Goal: Task Accomplishment & Management: Manage account settings

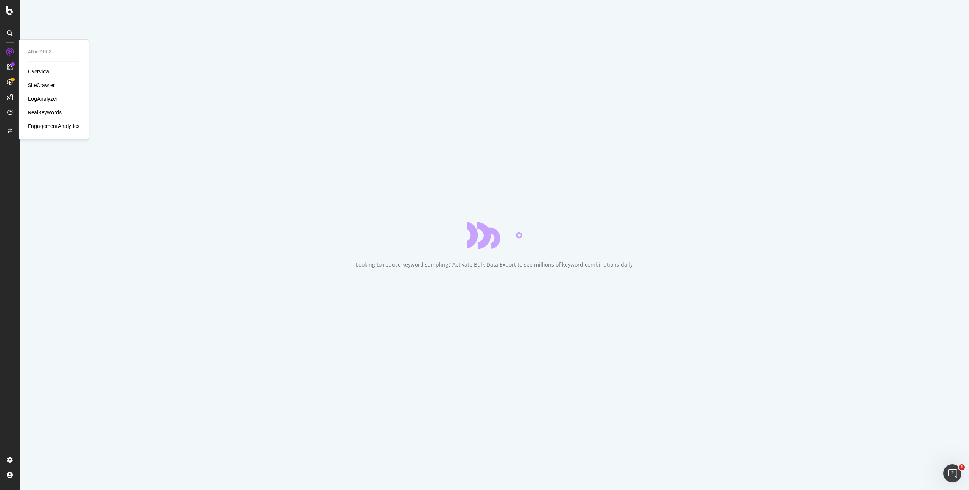
click at [43, 112] on div "RealKeywords" at bounding box center [45, 113] width 34 height 8
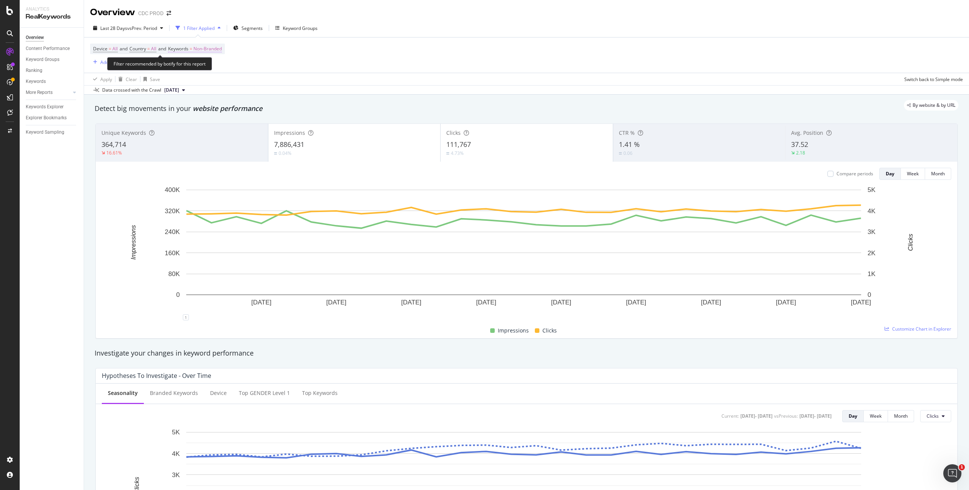
click at [215, 48] on span "Non-Branded" at bounding box center [207, 49] width 28 height 11
click at [206, 64] on span "Non-Branded" at bounding box center [194, 66] width 31 height 6
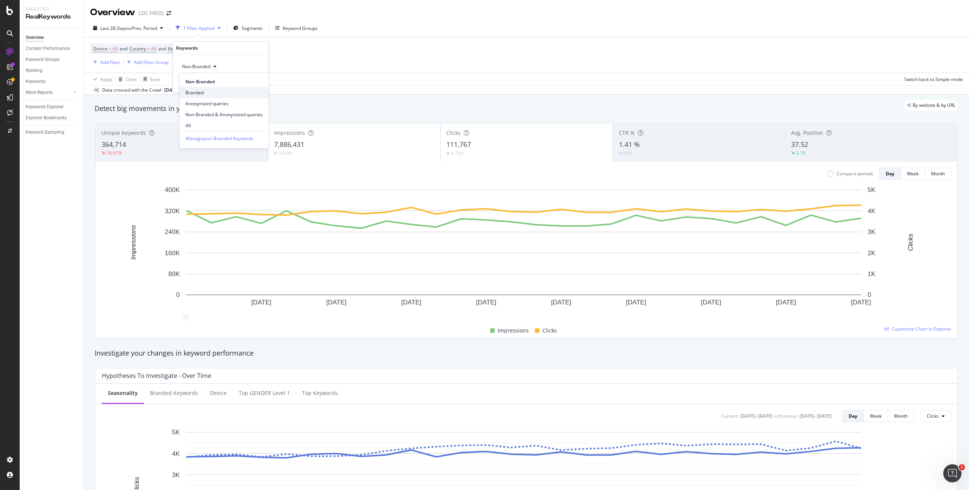
click at [204, 92] on span "Branded" at bounding box center [223, 92] width 77 height 7
click at [254, 81] on div "Apply" at bounding box center [257, 82] width 12 height 6
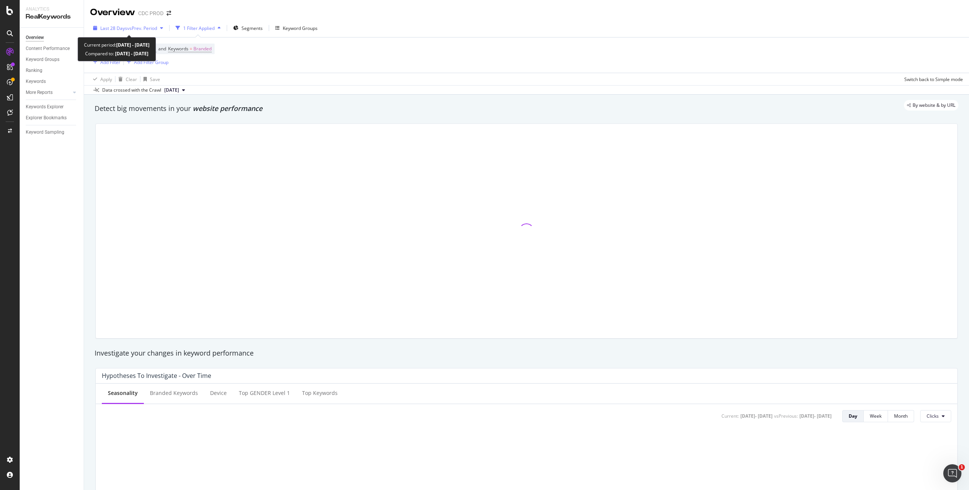
click at [140, 27] on span "vs Prev. Period" at bounding box center [142, 28] width 30 height 6
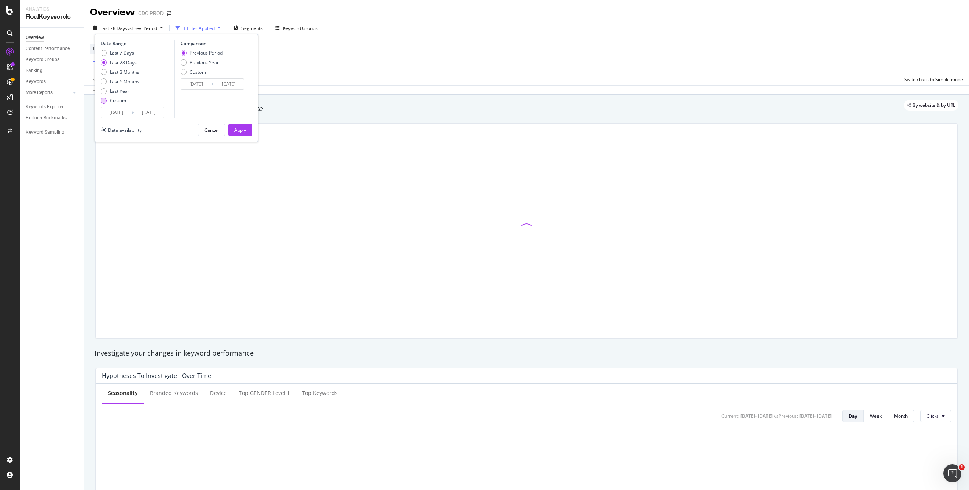
click at [118, 100] on div "Custom" at bounding box center [118, 100] width 16 height 6
click at [116, 112] on input "[DATE]" at bounding box center [116, 112] width 30 height 11
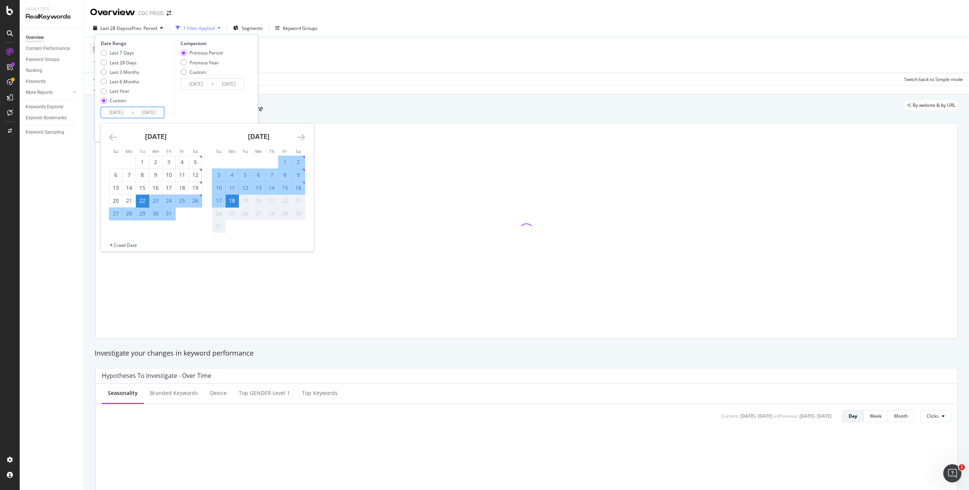
click at [110, 134] on icon "Move backward to switch to the previous month." at bounding box center [113, 136] width 8 height 9
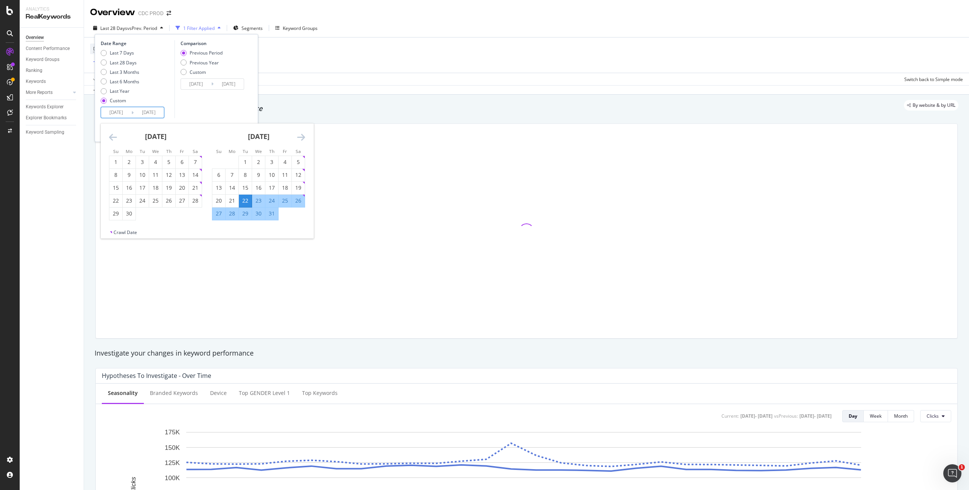
click at [110, 135] on icon "Move backward to switch to the previous month." at bounding box center [113, 136] width 8 height 9
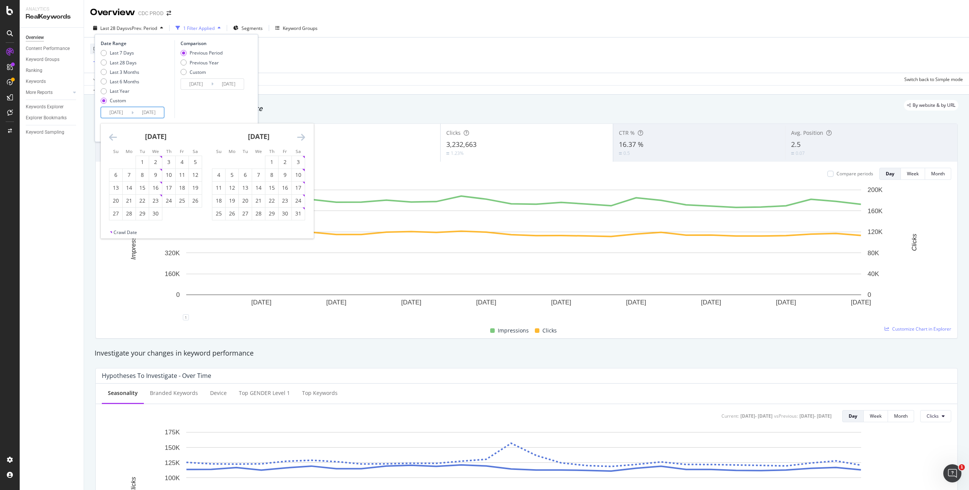
click at [110, 135] on icon "Move backward to switch to the previous month." at bounding box center [113, 136] width 8 height 9
click at [156, 162] on div "1" at bounding box center [155, 162] width 13 height 8
type input "[DATE]"
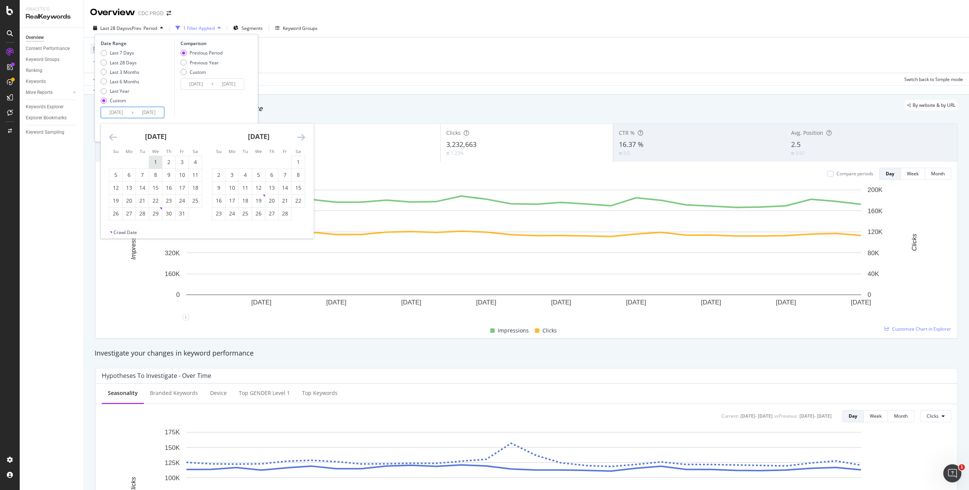
type input "[DATE]"
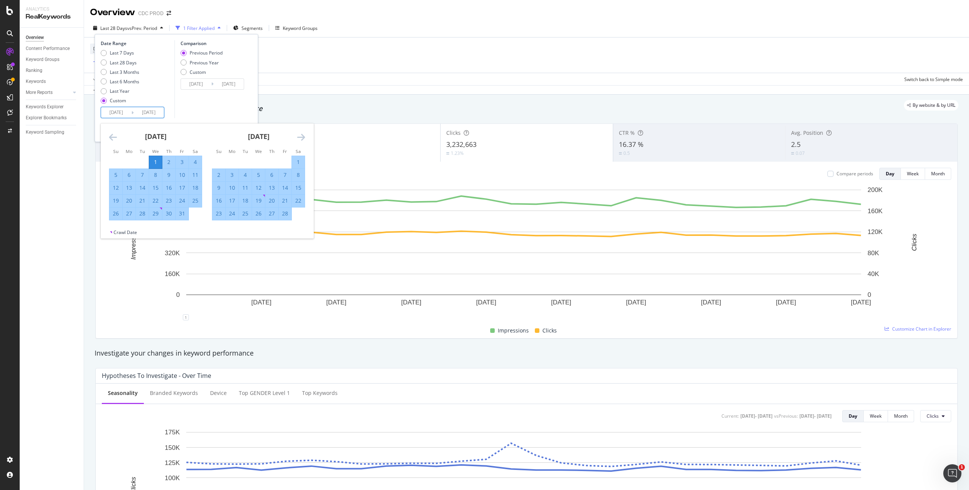
click at [301, 137] on icon "Move forward to switch to the next month." at bounding box center [301, 136] width 8 height 9
click at [233, 214] on div "30" at bounding box center [232, 214] width 13 height 8
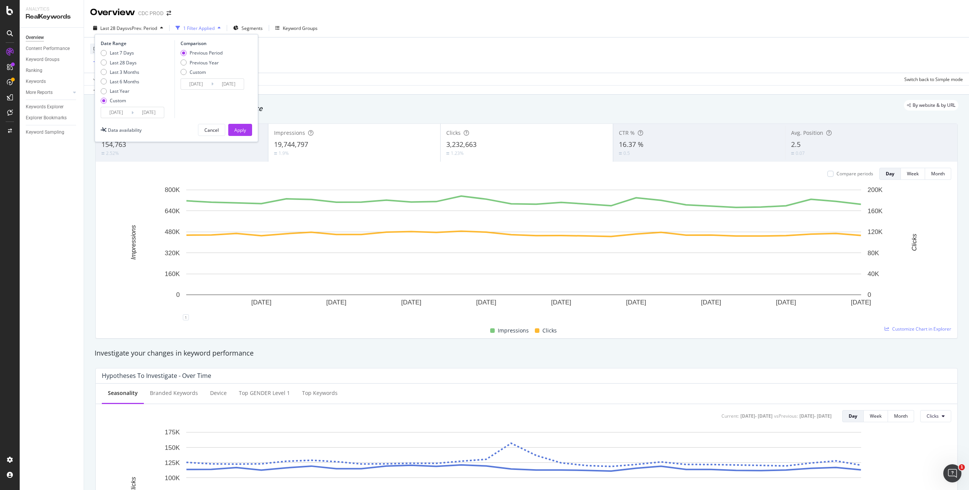
type input "[DATE]"
click at [214, 62] on div "Previous Year" at bounding box center [204, 62] width 29 height 6
type input "[DATE]"
click at [240, 127] on div "Apply" at bounding box center [240, 130] width 12 height 6
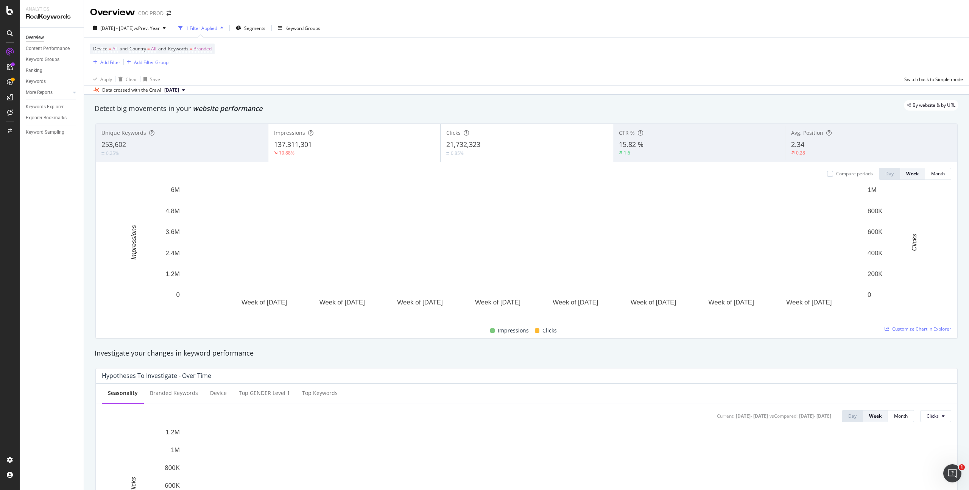
click at [353, 60] on div "Device = All and Country = All and Keywords = Branded Add Filter Add Filter Gro…" at bounding box center [526, 54] width 873 height 35
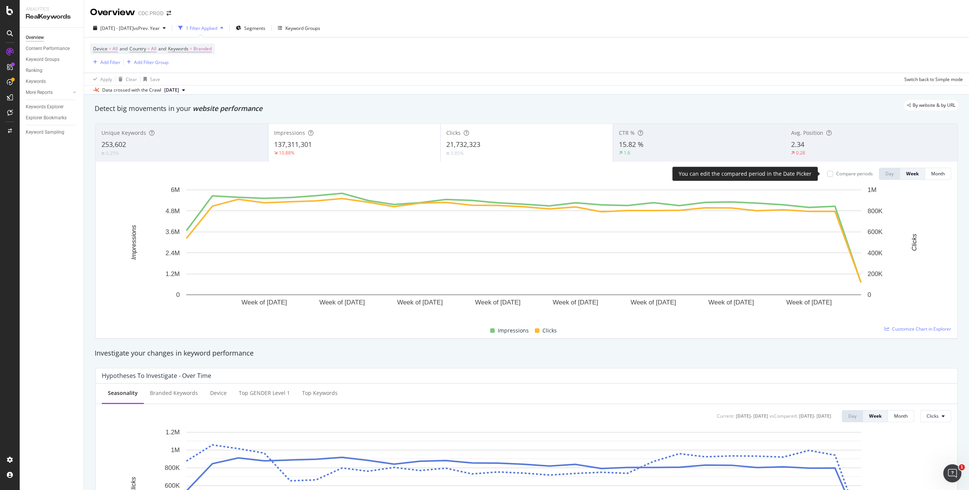
click at [848, 174] on div "Compare periods" at bounding box center [854, 173] width 37 height 6
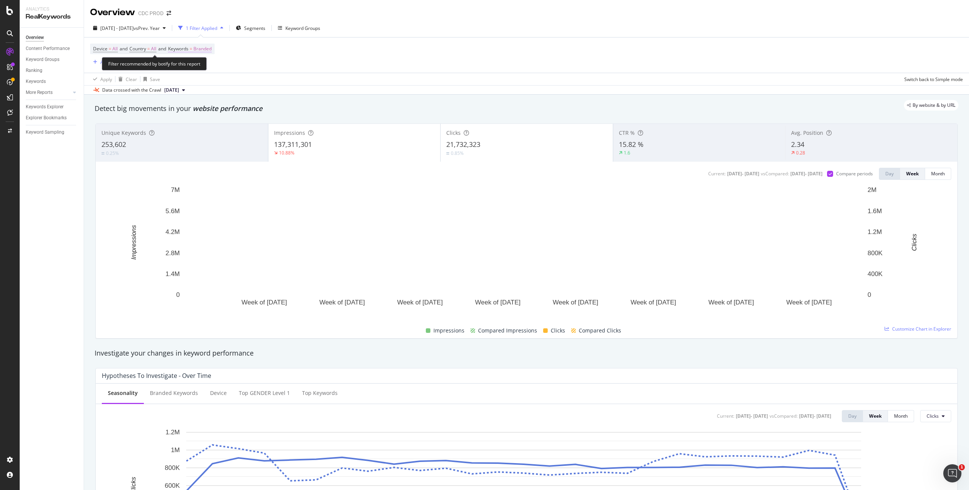
click at [212, 48] on span "Branded" at bounding box center [202, 49] width 18 height 11
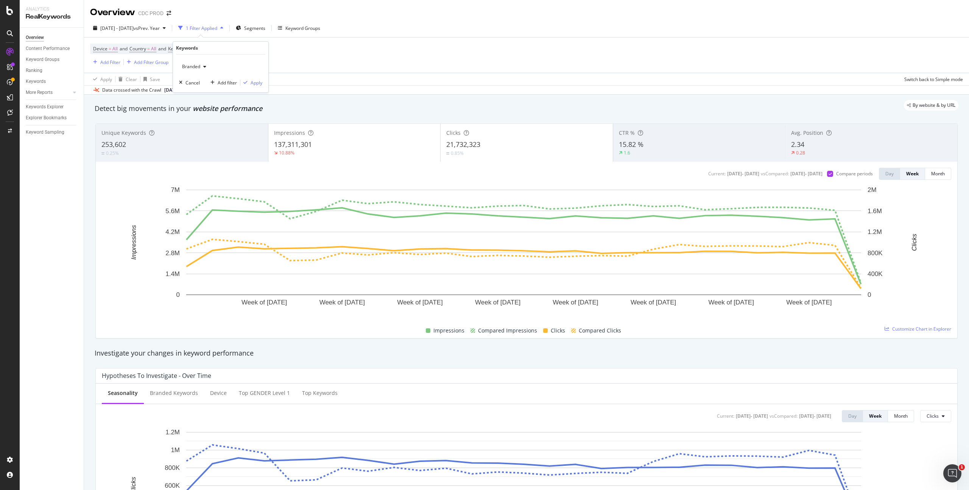
click at [201, 65] on div "button" at bounding box center [204, 66] width 9 height 5
click at [206, 82] on span "Non-Branded" at bounding box center [223, 81] width 77 height 7
click at [260, 83] on div "Apply" at bounding box center [257, 82] width 12 height 6
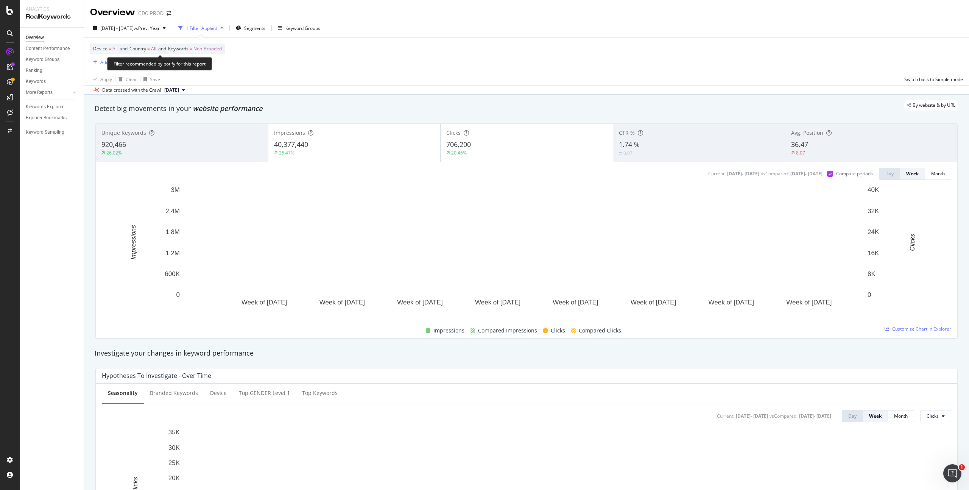
click at [211, 48] on span "Non-Branded" at bounding box center [207, 49] width 28 height 11
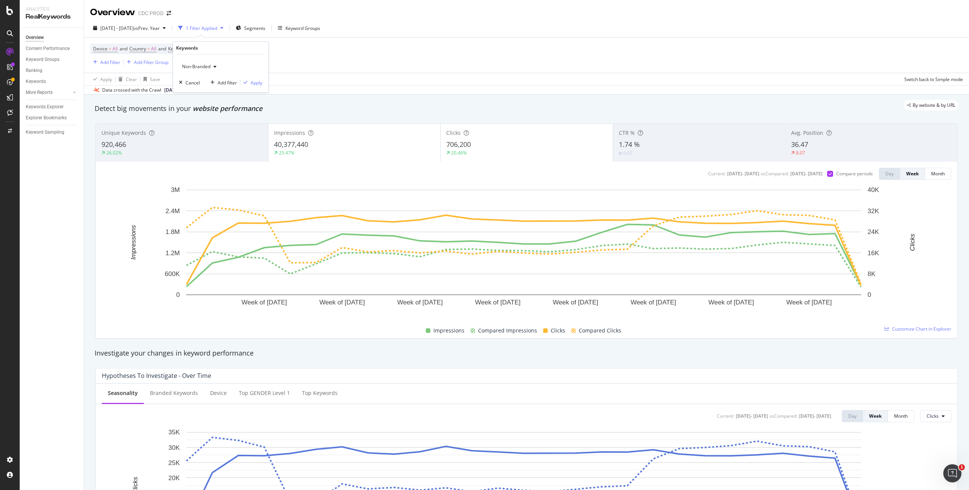
click at [207, 66] on span "Non-Branded" at bounding box center [194, 66] width 31 height 6
click at [203, 92] on span "Branded" at bounding box center [223, 92] width 77 height 7
click at [253, 83] on div "Apply" at bounding box center [257, 82] width 12 height 6
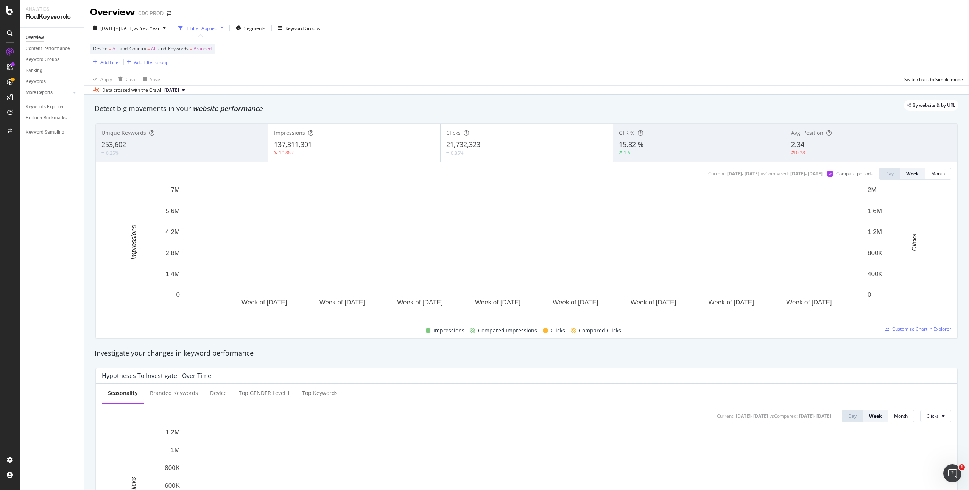
click at [347, 62] on div "Device = All and Country = All and Keywords = Branded Add Filter Add Filter Gro…" at bounding box center [526, 54] width 873 height 35
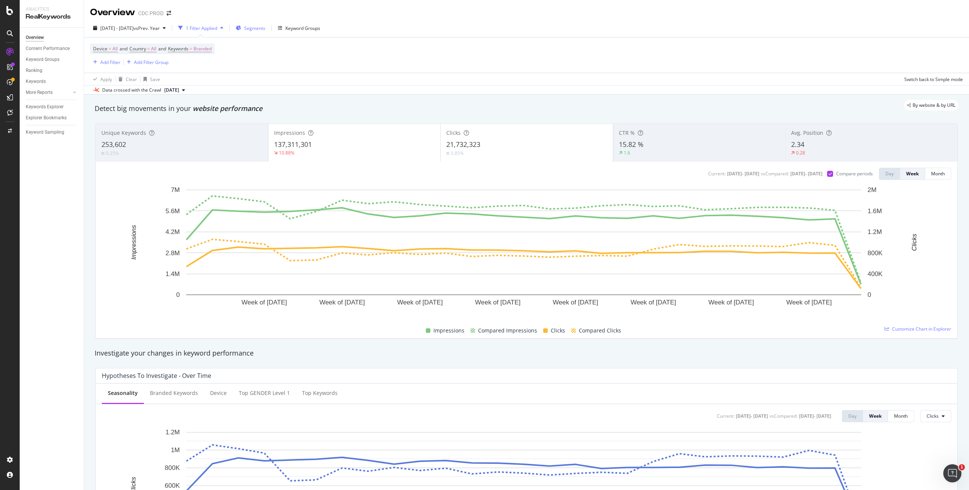
click at [265, 29] on span "Segments" at bounding box center [254, 28] width 21 height 6
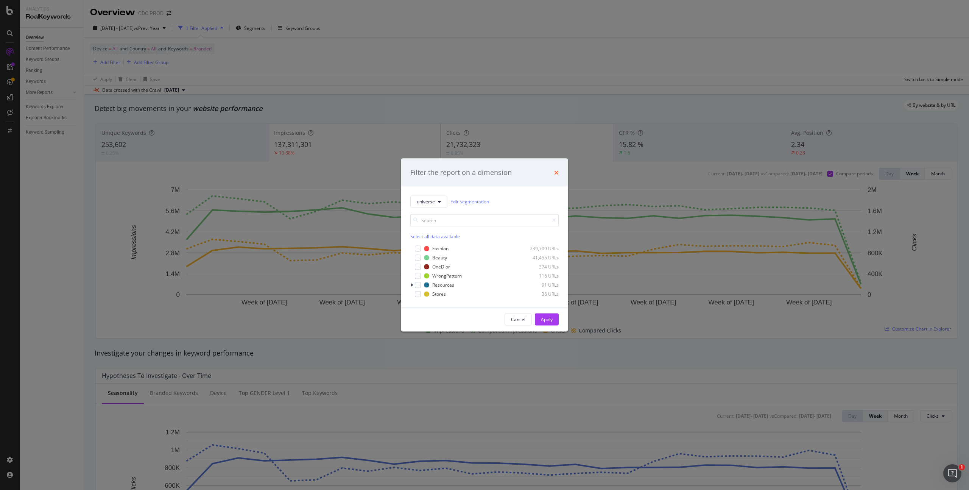
click at [557, 171] on icon "times" at bounding box center [556, 172] width 5 height 6
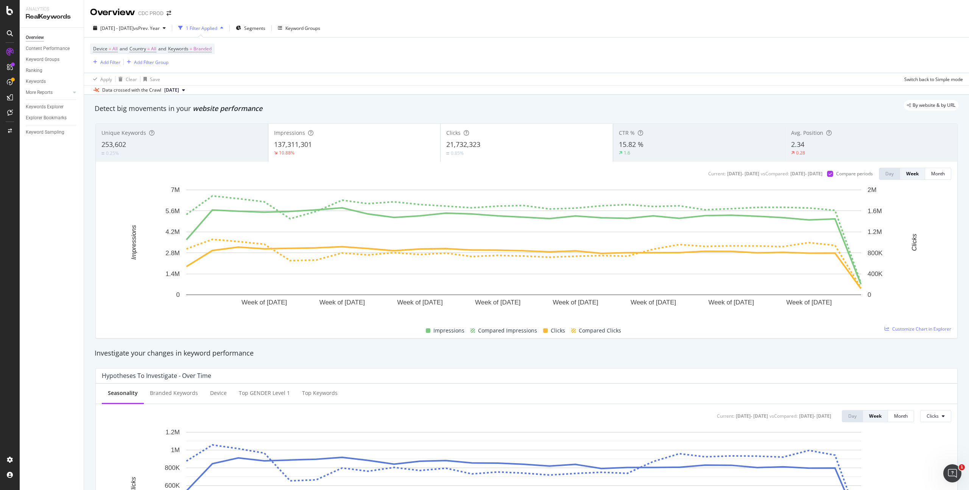
click at [481, 40] on div "Device = All and Country = All and Keywords = Branded Add Filter Add Filter Gro…" at bounding box center [526, 54] width 873 height 35
click at [265, 28] on span "Segments" at bounding box center [254, 28] width 21 height 6
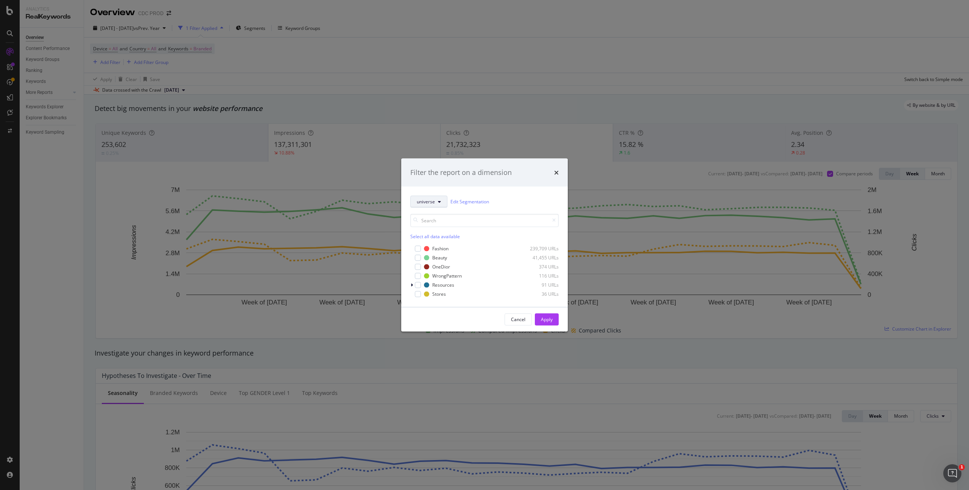
click at [432, 202] on span "universe" at bounding box center [426, 201] width 18 height 6
click at [454, 275] on span "s_LANGUAGE_COUNTRY" at bounding box center [443, 275] width 52 height 7
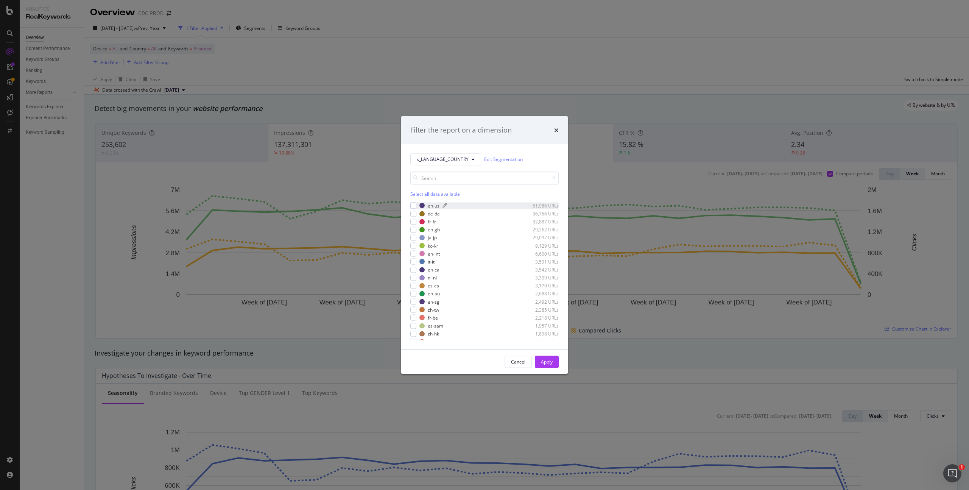
click at [436, 207] on div "en-us" at bounding box center [434, 205] width 12 height 6
click at [548, 362] on div "Apply" at bounding box center [547, 361] width 12 height 6
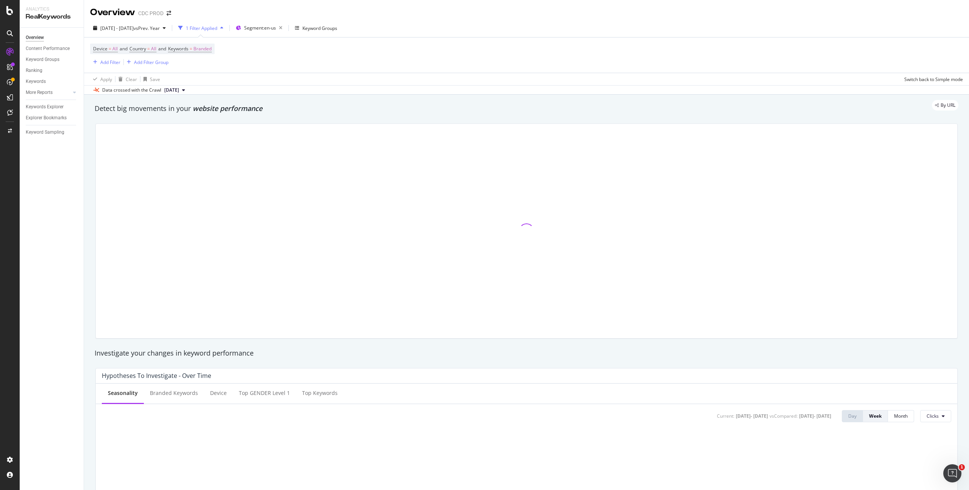
click at [563, 63] on div "Device = All and Country = All and Keywords = Branded Add Filter Add Filter Gro…" at bounding box center [526, 54] width 873 height 35
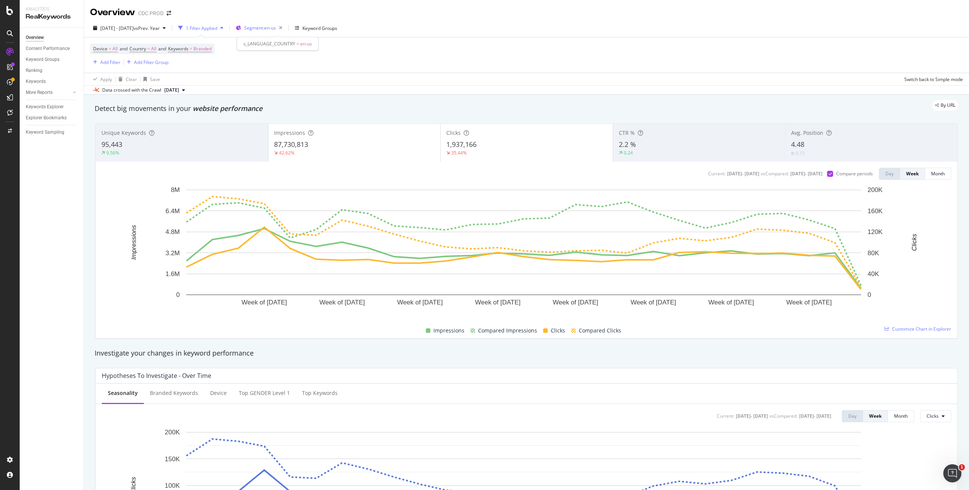
click at [276, 27] on span "Segment: en-us" at bounding box center [260, 28] width 32 height 6
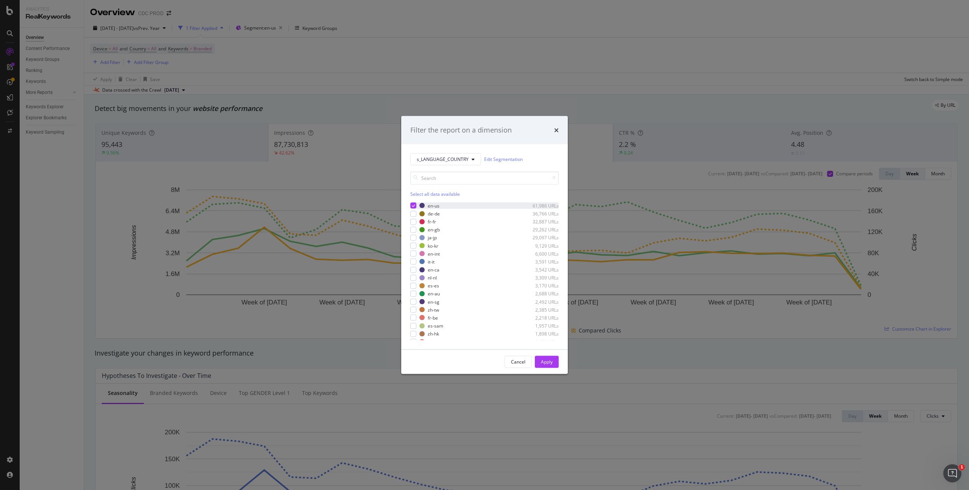
click at [413, 204] on icon "modal" at bounding box center [413, 206] width 3 height 4
click at [416, 220] on div "fr-fr 32,887 URLs" at bounding box center [484, 221] width 148 height 6
click at [549, 362] on div "Apply" at bounding box center [547, 361] width 12 height 6
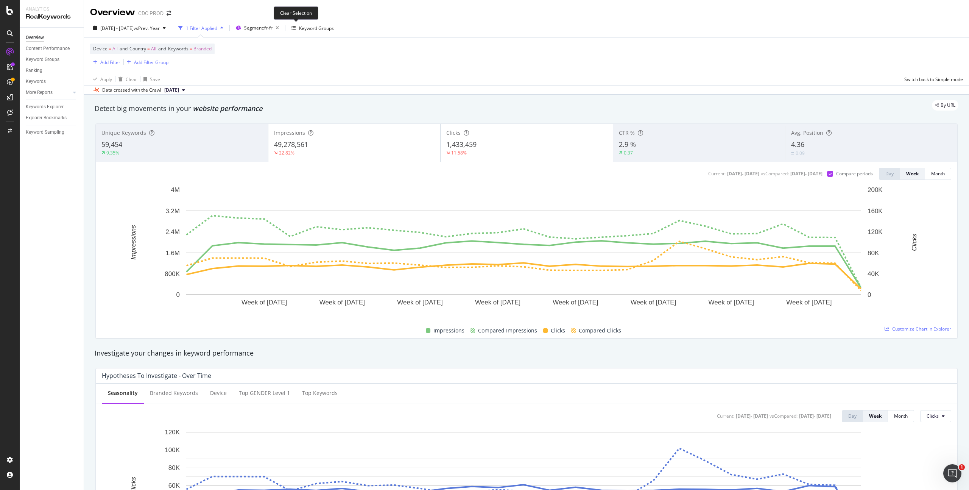
drag, startPoint x: 294, startPoint y: 27, endPoint x: 288, endPoint y: 49, distance: 22.4
click at [282, 27] on icon "button" at bounding box center [277, 28] width 9 height 11
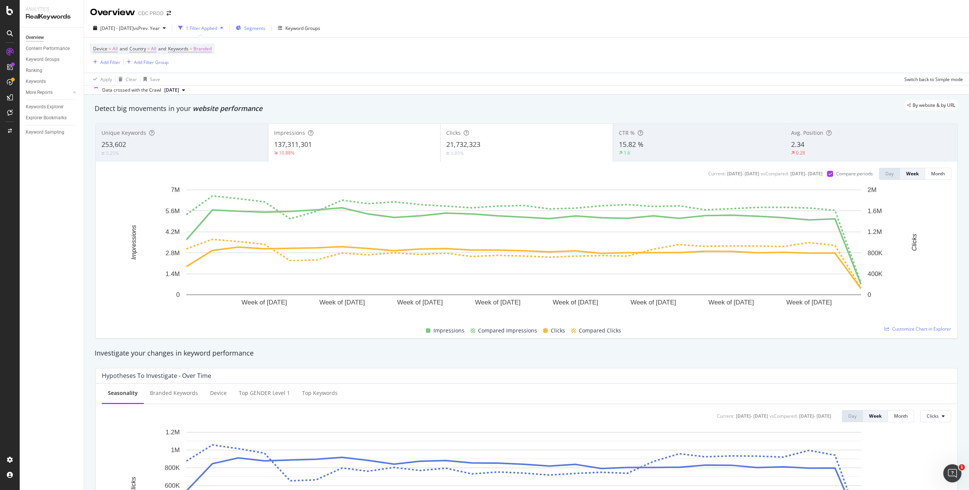
click at [265, 29] on span "Segments" at bounding box center [254, 28] width 21 height 6
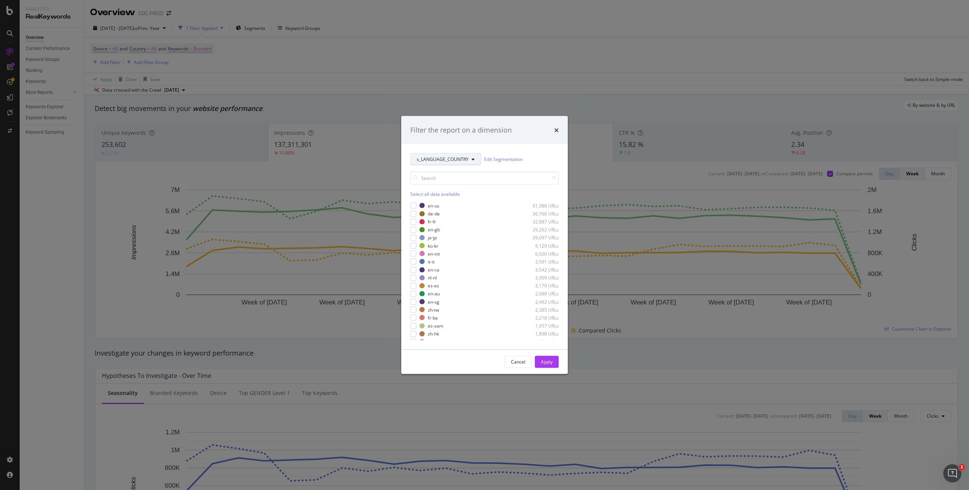
click at [451, 158] on span "s_LANGUAGE_COUNTRY" at bounding box center [443, 159] width 52 height 6
click at [431, 227] on span "universe" at bounding box center [443, 228] width 53 height 7
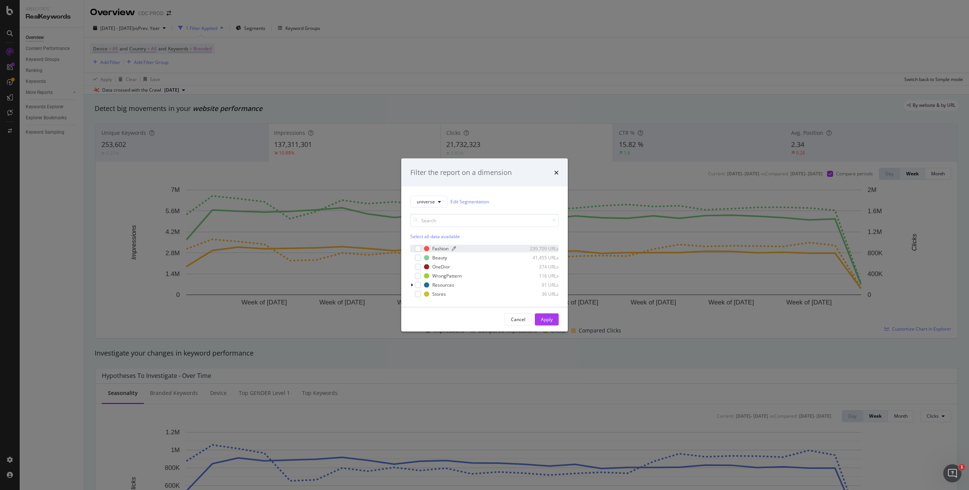
click at [434, 245] on div "Fashion" at bounding box center [440, 248] width 16 height 6
click at [442, 266] on div "OneDior" at bounding box center [441, 266] width 18 height 6
click at [541, 318] on div "Apply" at bounding box center [547, 319] width 12 height 6
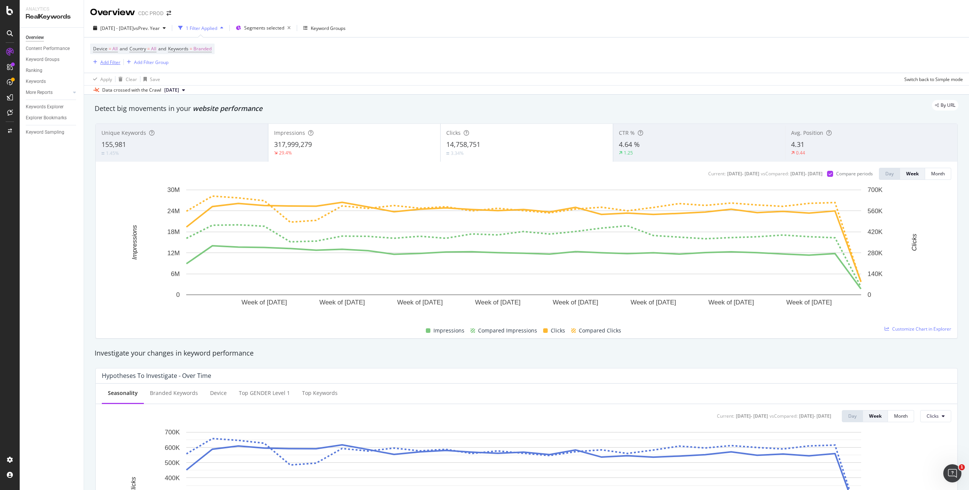
click at [98, 62] on div "button" at bounding box center [95, 62] width 10 height 5
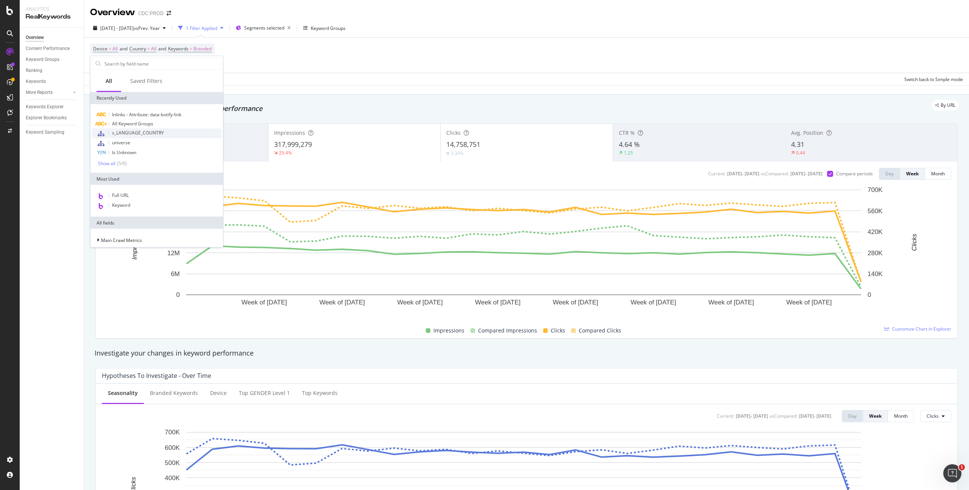
click at [154, 131] on span "s_LANGUAGE_COUNTRY" at bounding box center [138, 132] width 52 height 6
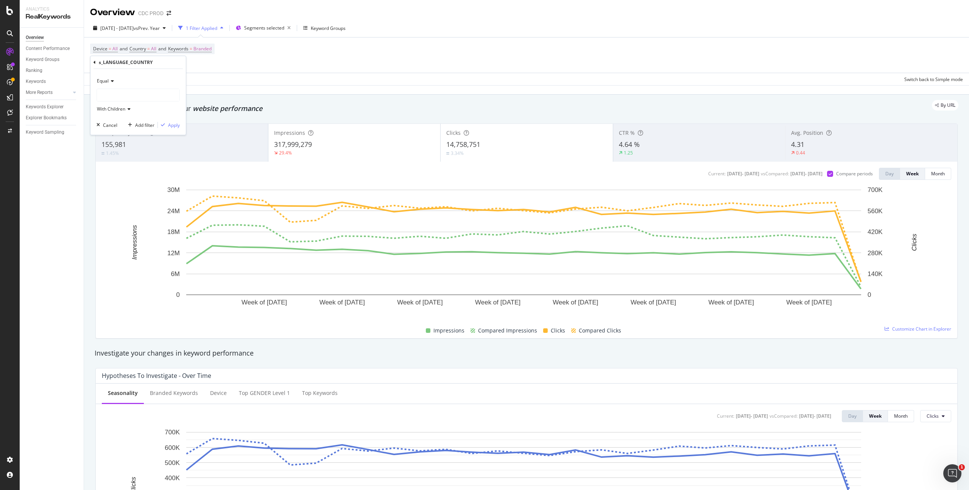
click at [116, 96] on div at bounding box center [138, 95] width 83 height 12
click at [130, 110] on span "61,986 URLS" at bounding box center [132, 111] width 28 height 6
click at [170, 126] on div "Apply" at bounding box center [174, 125] width 12 height 6
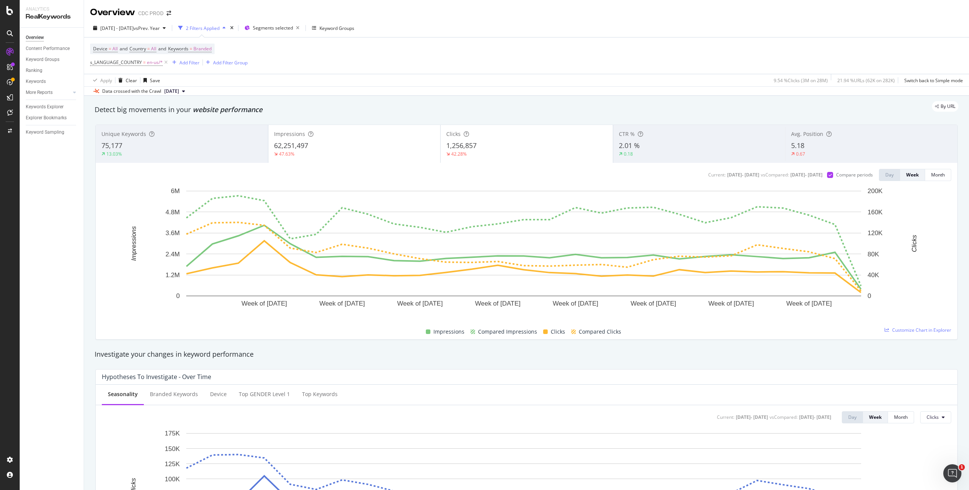
click at [337, 52] on div "Device = All and Country = All and Keywords = Branded s_LANGUAGE_COUNTRY = en-u…" at bounding box center [526, 55] width 873 height 36
click at [37, 419] on div "Settings" at bounding box center [39, 419] width 32 height 6
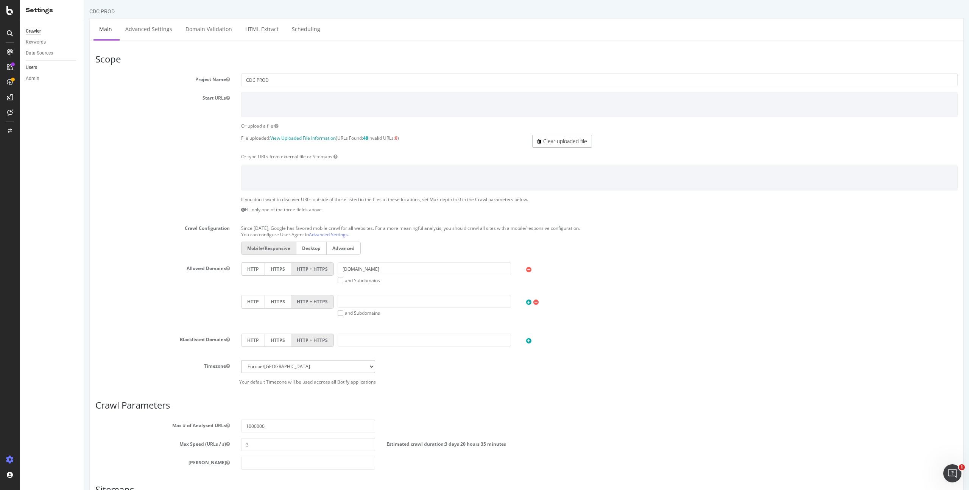
click at [39, 68] on link "Users" at bounding box center [52, 68] width 53 height 8
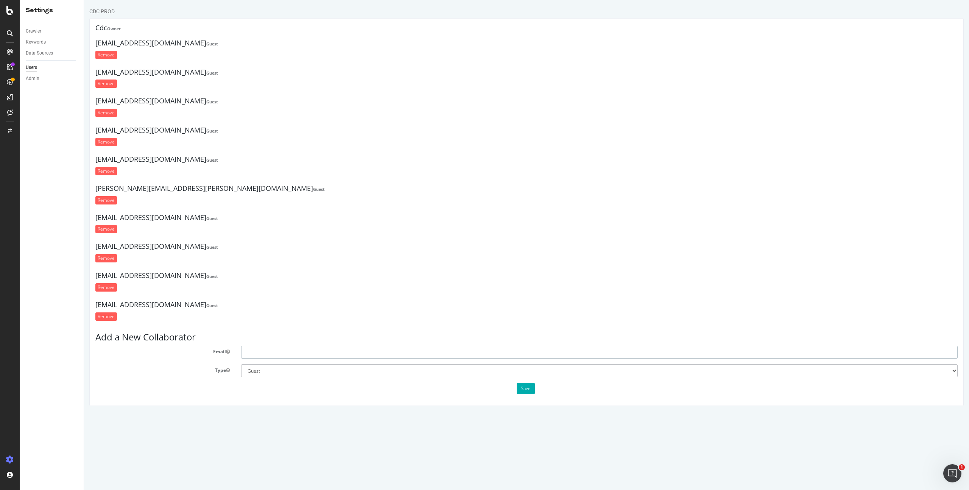
click at [293, 355] on input "text" at bounding box center [599, 352] width 717 height 13
drag, startPoint x: 258, startPoint y: 355, endPoint x: 241, endPoint y: 354, distance: 16.7
click at [242, 354] on input "m" at bounding box center [599, 352] width 717 height 13
paste input "[PERSON_NAME][EMAIL_ADDRESS][DOMAIN_NAME]"
type input "[EMAIL_ADDRESS][DOMAIN_NAME]"
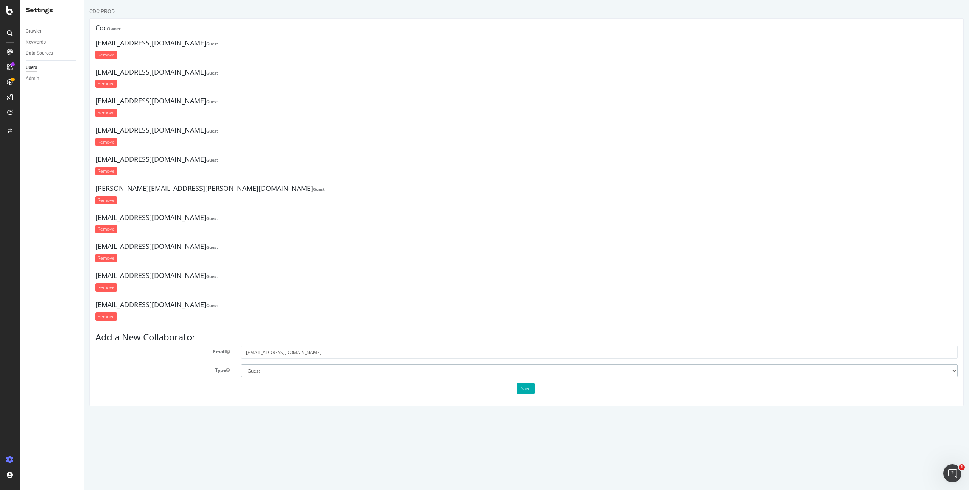
click at [522, 372] on select "Administrator Guest" at bounding box center [599, 370] width 717 height 13
click at [241, 364] on select "Administrator Guest" at bounding box center [599, 370] width 717 height 13
click at [524, 387] on button "Save" at bounding box center [526, 388] width 18 height 11
